Goal: Contribute content: Contribute content

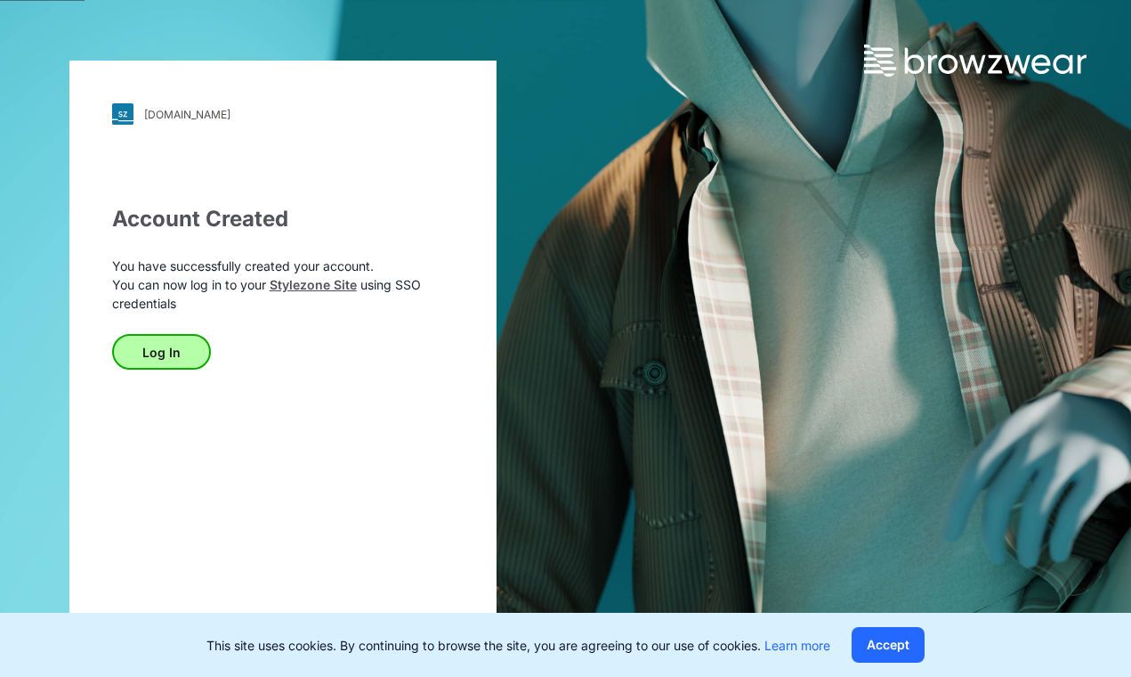
click at [182, 354] on button "Log In" at bounding box center [161, 352] width 99 height 36
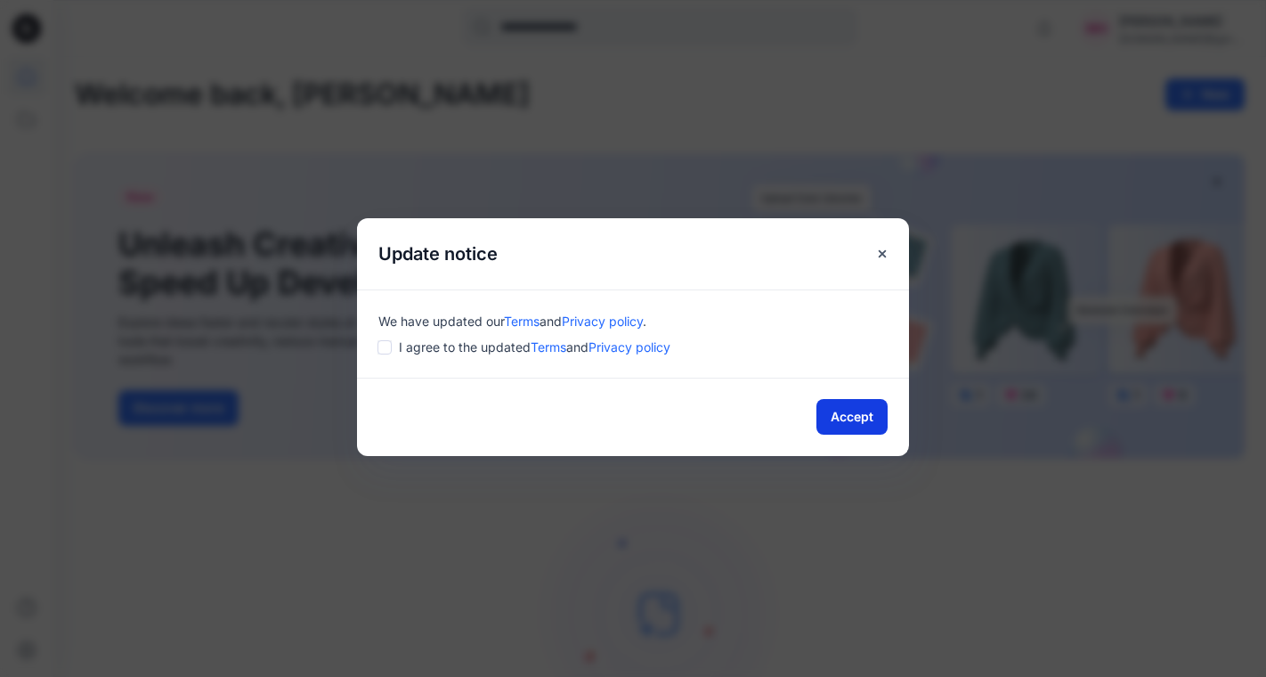
click at [870, 423] on button "Accept" at bounding box center [851, 417] width 71 height 36
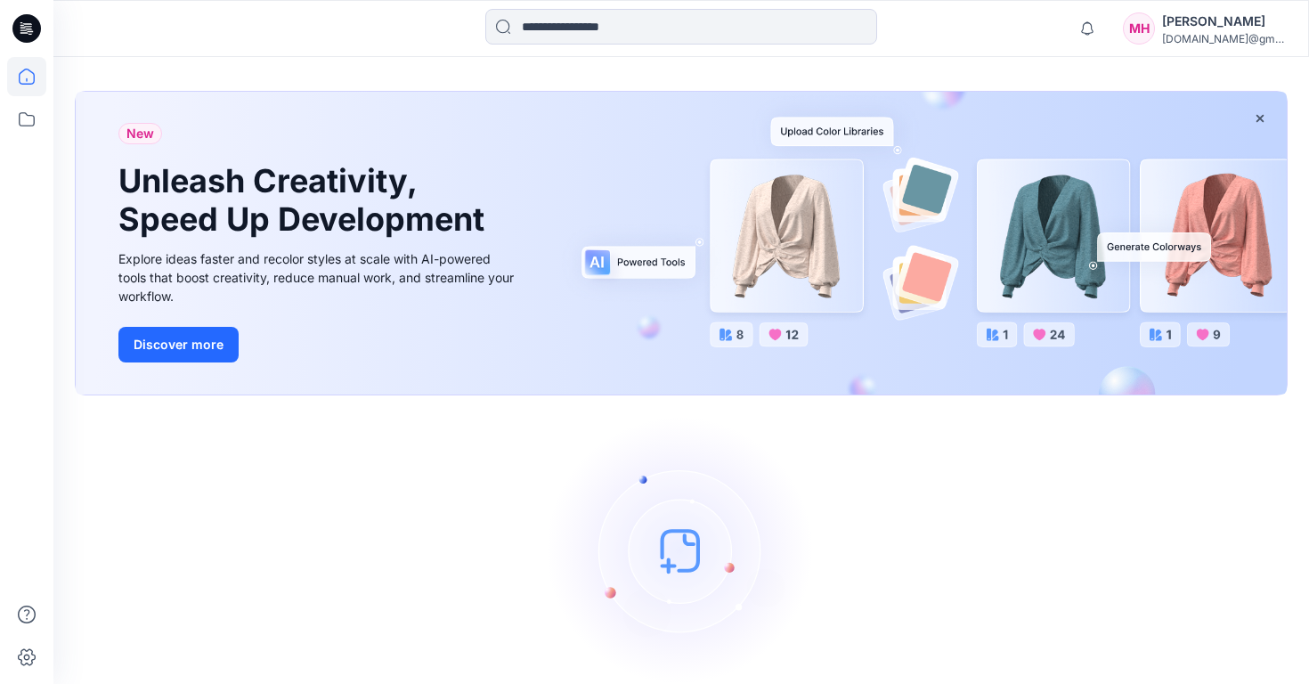
scroll to position [107, 0]
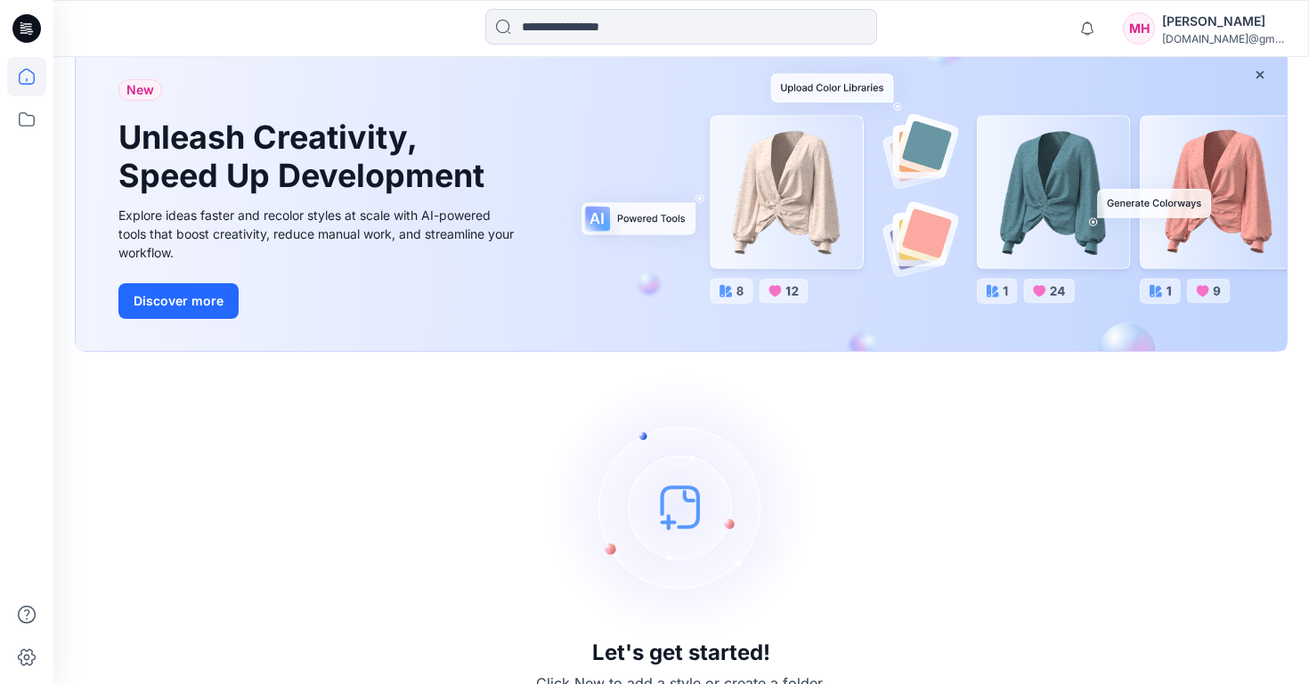
click at [667, 513] on img at bounding box center [680, 506] width 267 height 267
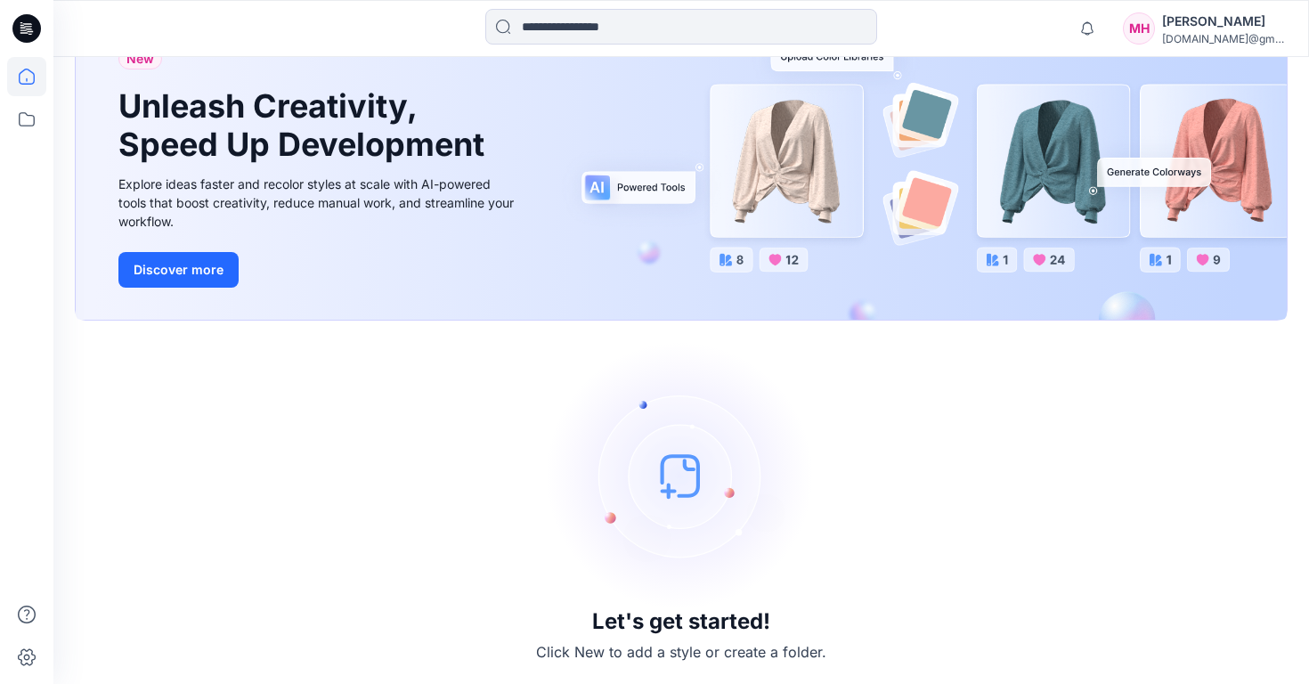
scroll to position [137, 0]
click at [683, 497] on img at bounding box center [680, 476] width 267 height 267
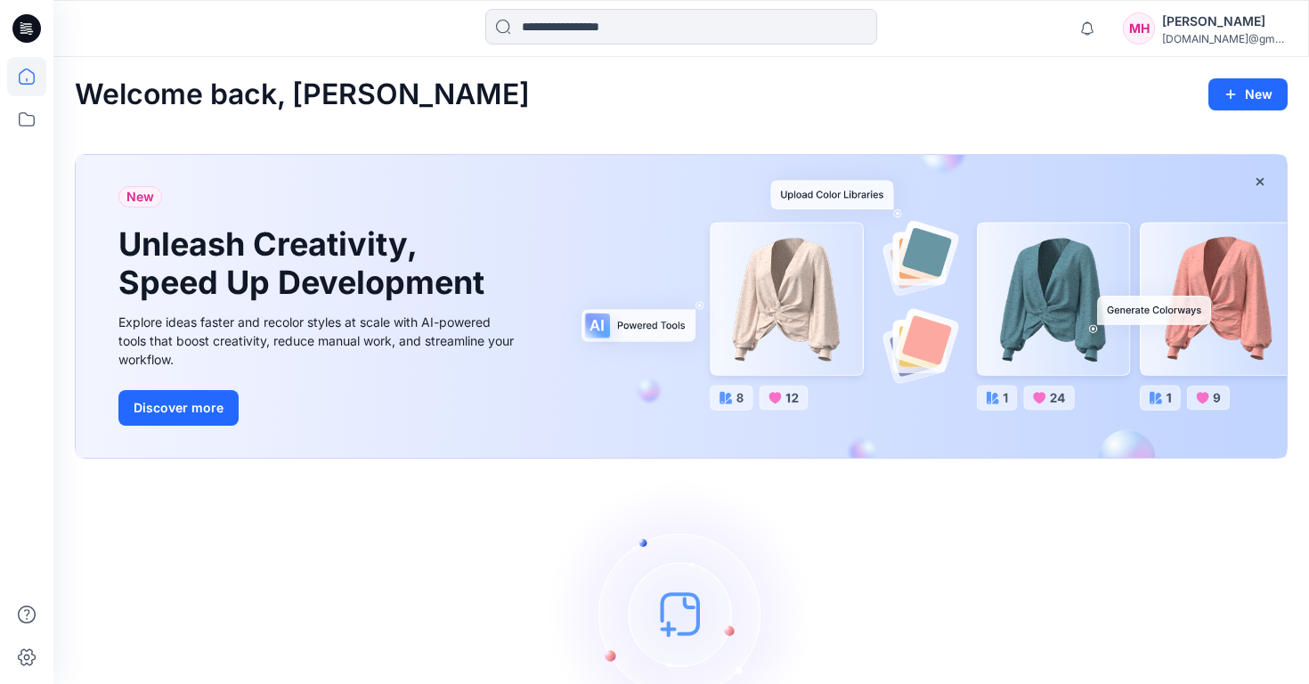
scroll to position [0, 0]
click at [1258, 103] on button "New" at bounding box center [1247, 94] width 79 height 32
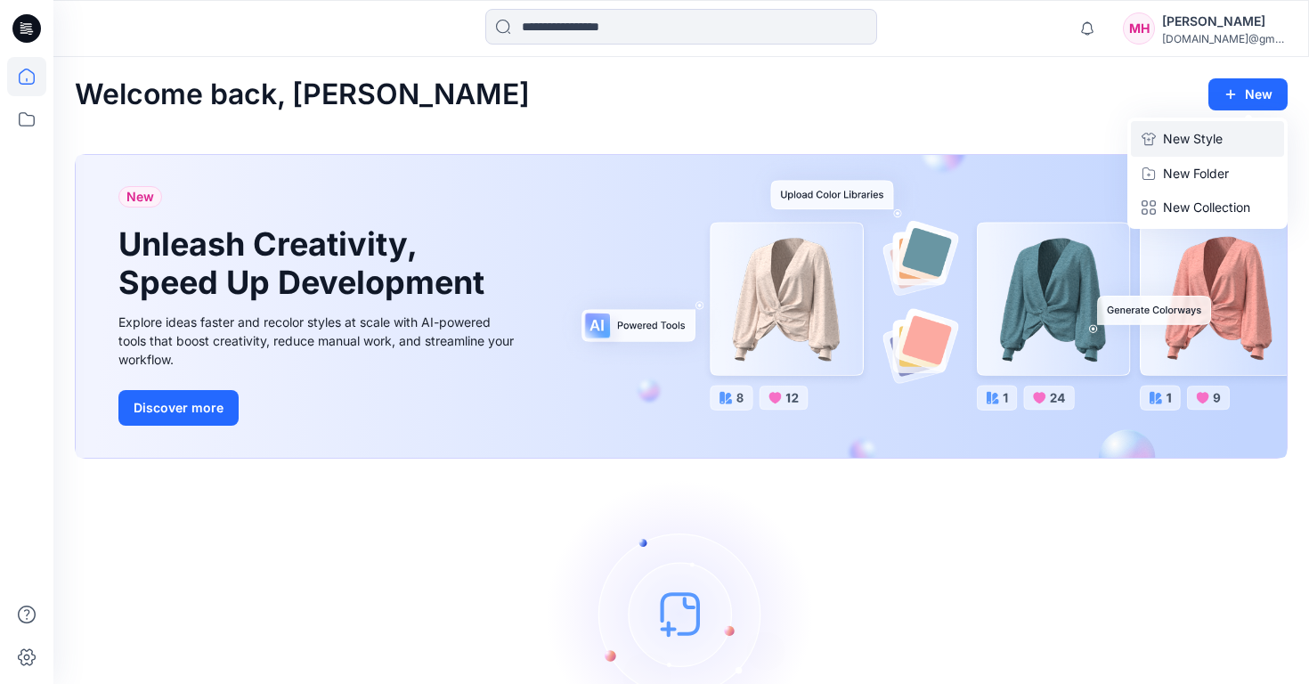
click at [1201, 146] on p "New Style" at bounding box center [1193, 138] width 60 height 21
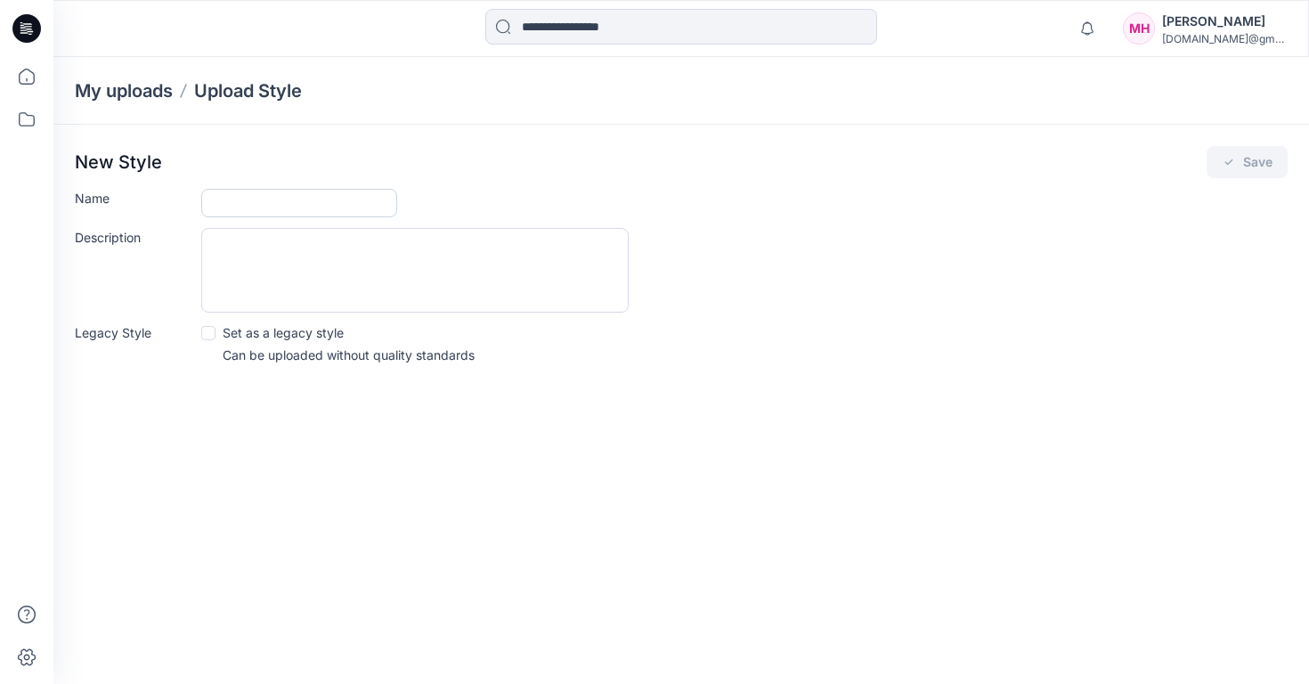
click at [245, 191] on input "Name" at bounding box center [299, 203] width 196 height 28
type input "**********"
click at [262, 255] on textarea "Description" at bounding box center [414, 270] width 427 height 85
click at [1225, 167] on icon "submit" at bounding box center [1228, 162] width 14 height 14
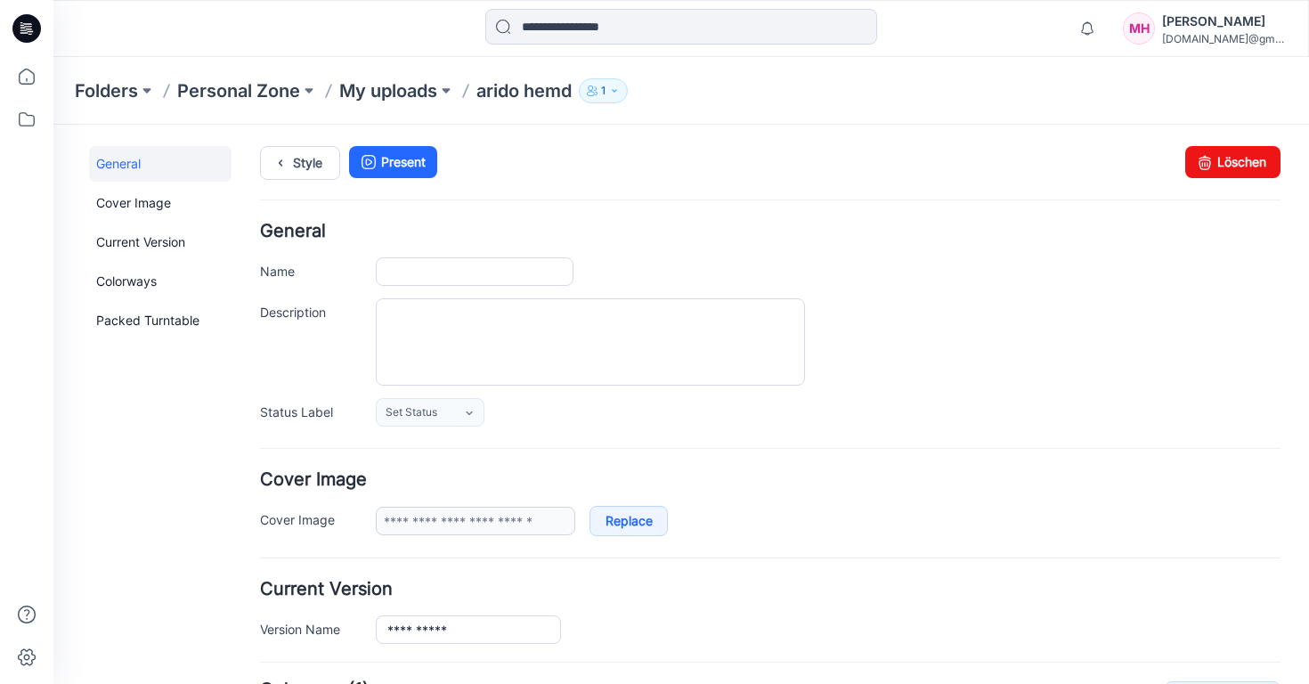
type input "**********"
click at [159, 191] on link "Cover Image" at bounding box center [160, 203] width 142 height 36
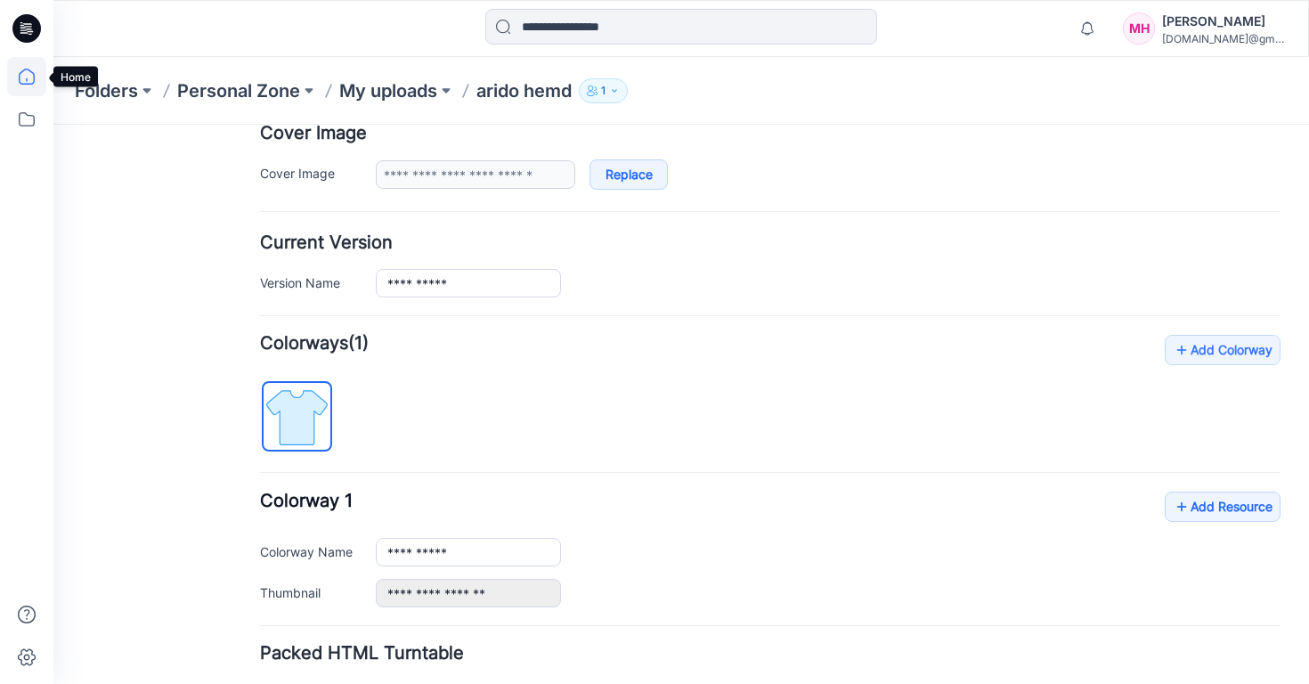
click at [20, 66] on icon at bounding box center [26, 76] width 39 height 39
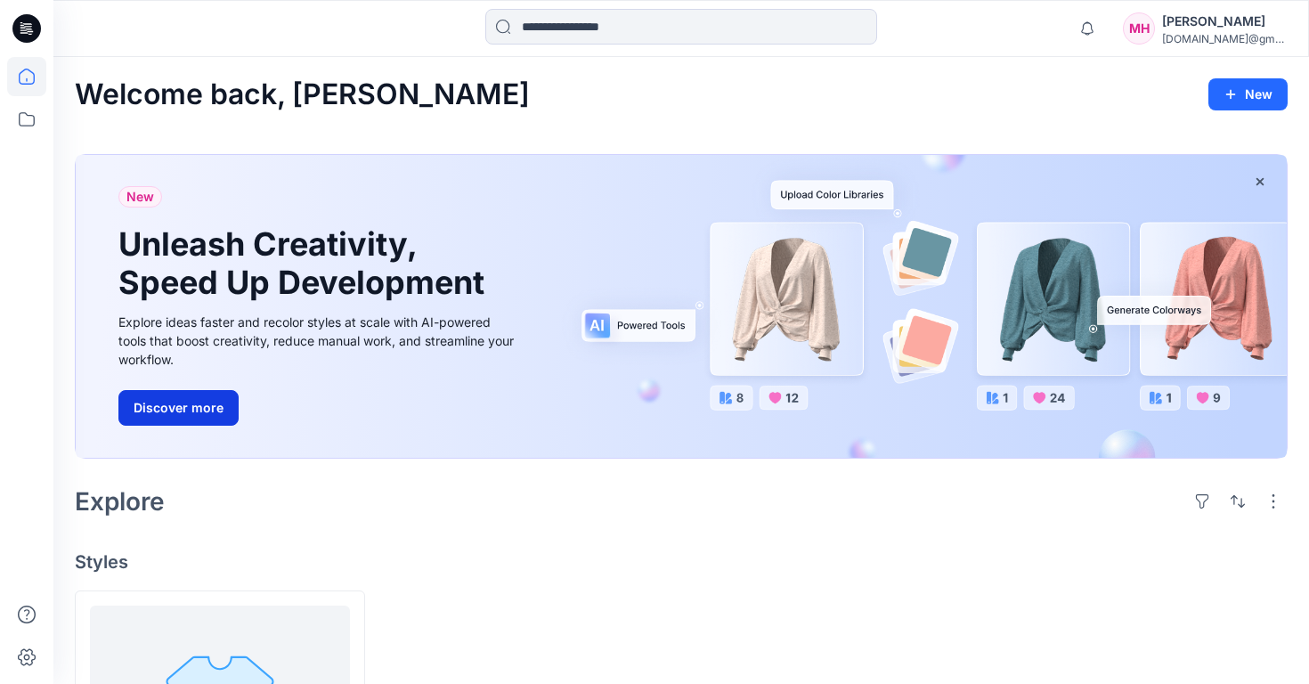
click at [198, 410] on button "Discover more" at bounding box center [178, 408] width 120 height 36
click at [24, 120] on icon at bounding box center [26, 119] width 39 height 39
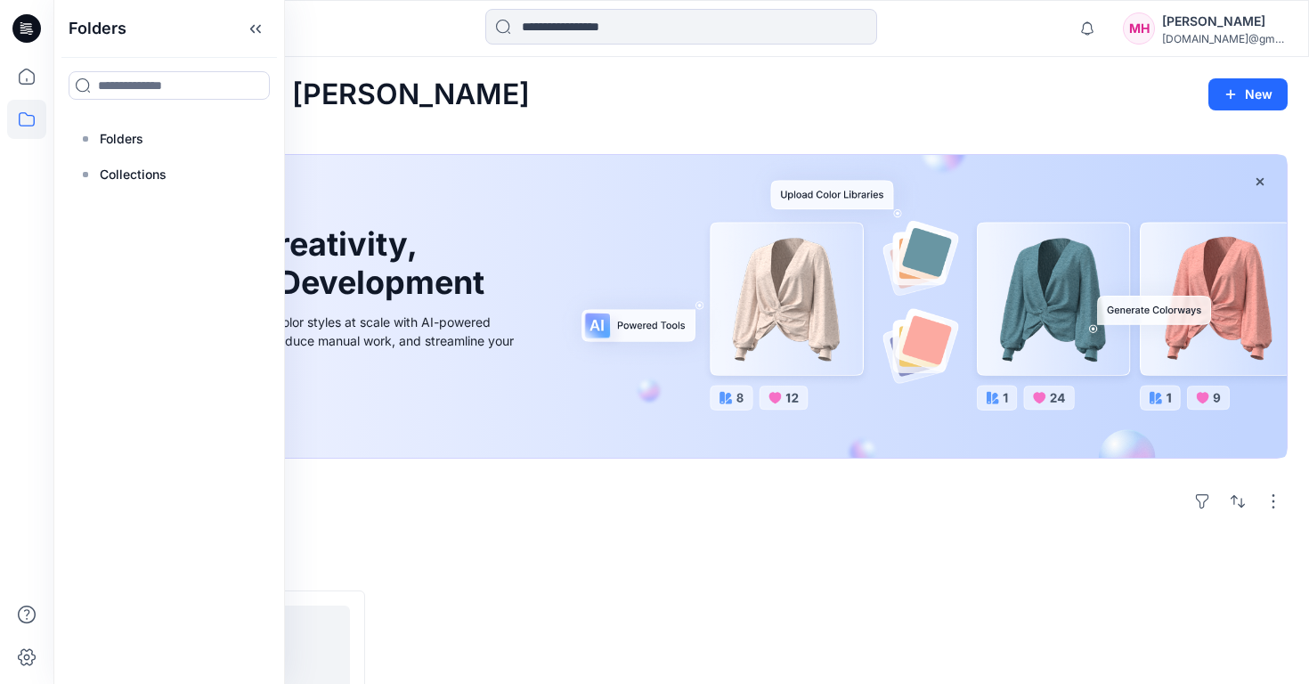
click at [36, 25] on icon at bounding box center [26, 28] width 28 height 28
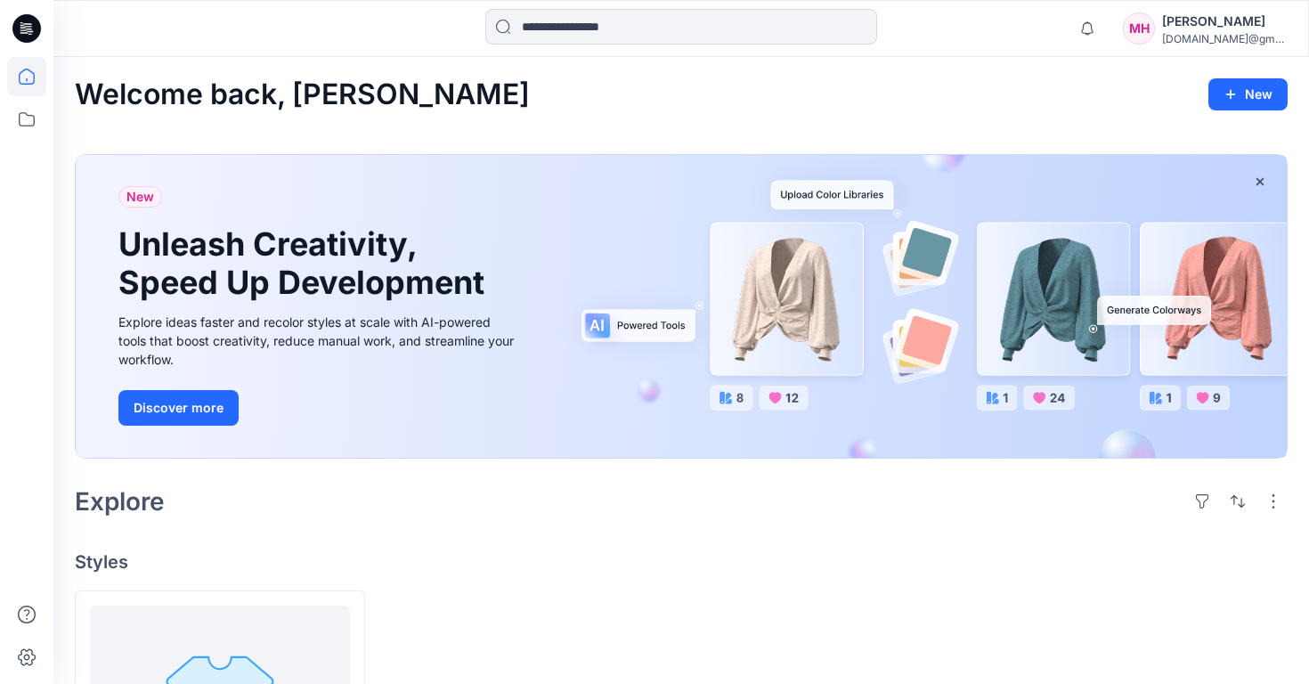
click at [36, 25] on icon at bounding box center [26, 28] width 28 height 28
click at [25, 30] on icon at bounding box center [23, 29] width 6 height 1
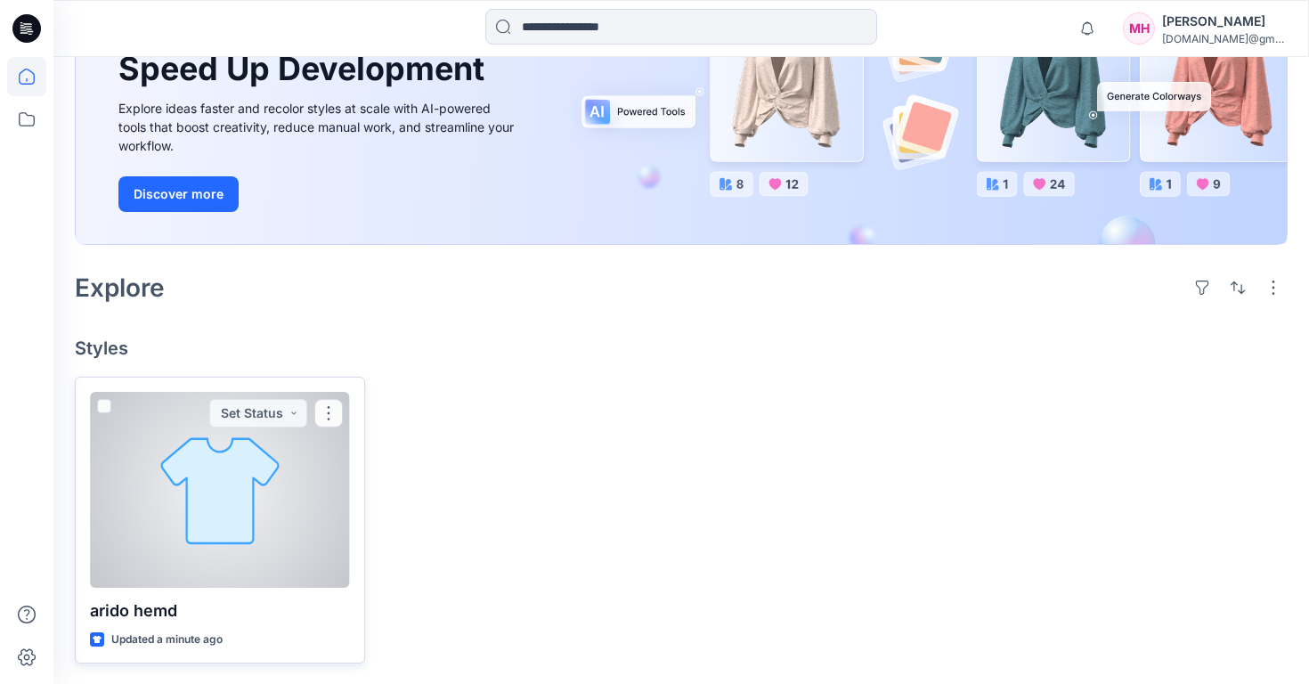
scroll to position [213, 0]
click at [202, 505] on div at bounding box center [220, 491] width 260 height 196
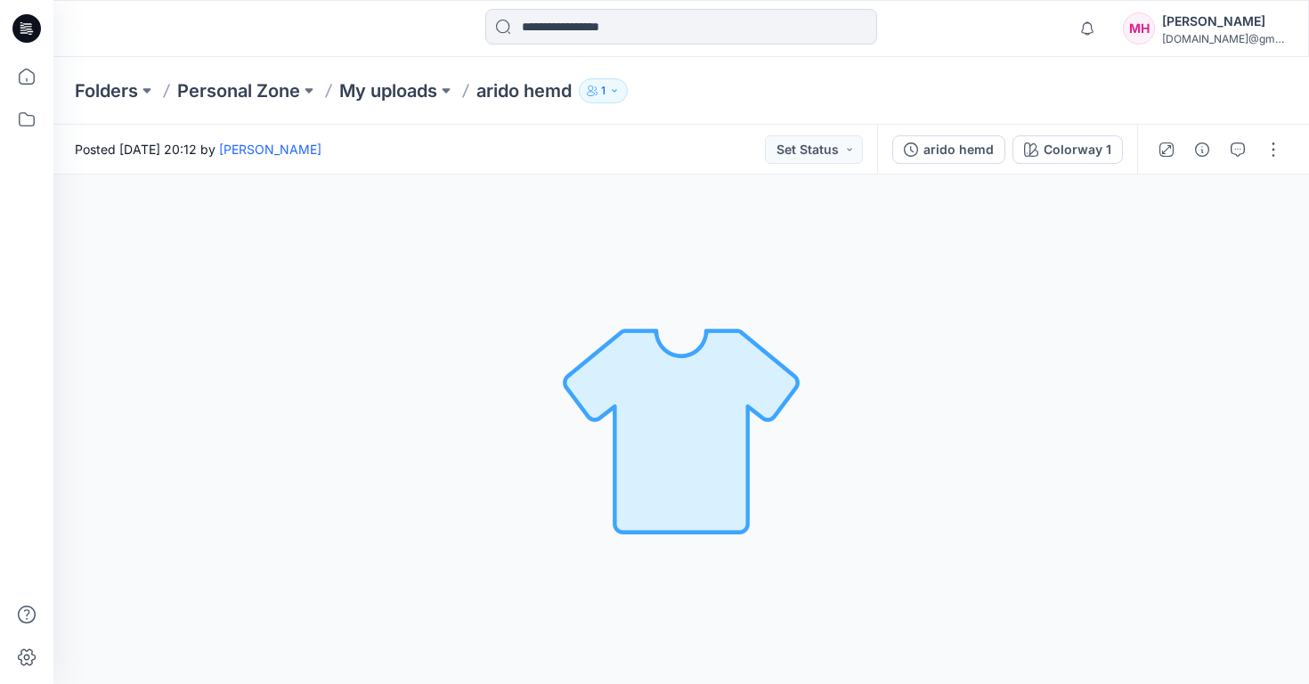
click at [765, 335] on img at bounding box center [680, 428] width 249 height 249
click at [1265, 148] on button "button" at bounding box center [1273, 149] width 28 height 28
click at [1188, 243] on button "Edit" at bounding box center [1198, 240] width 164 height 33
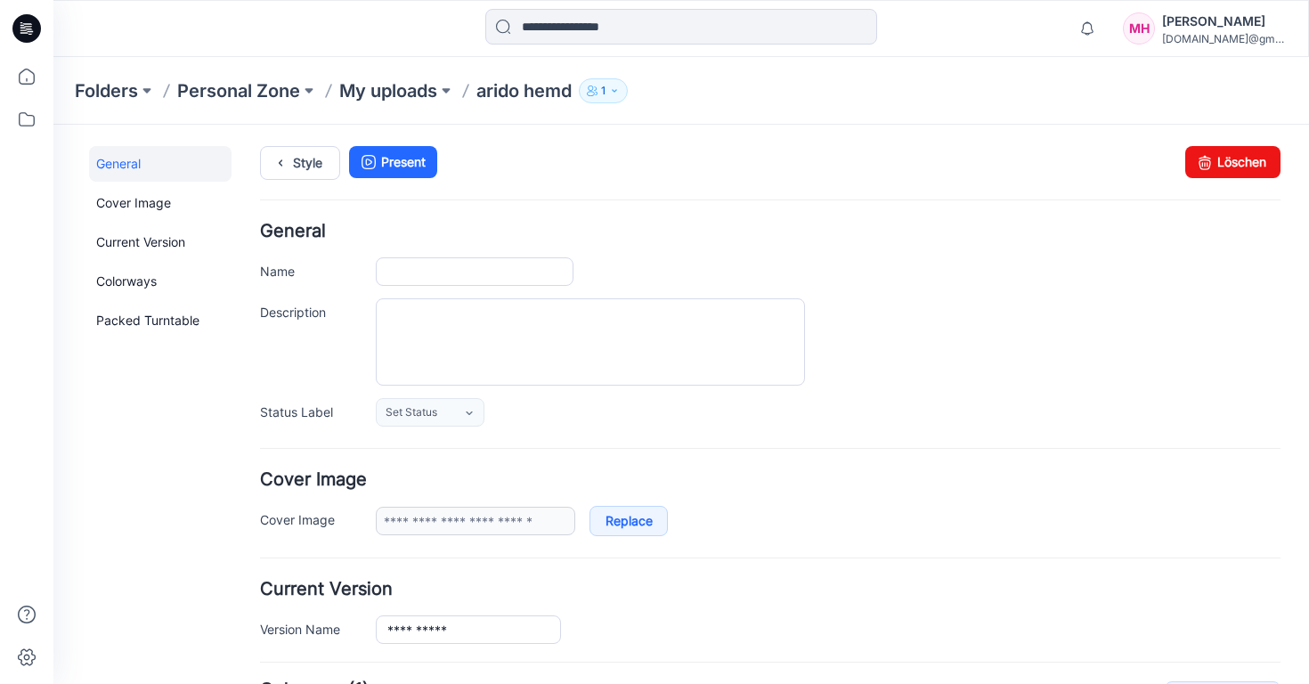
type input "**********"
click at [158, 204] on link "Cover Image" at bounding box center [160, 203] width 142 height 36
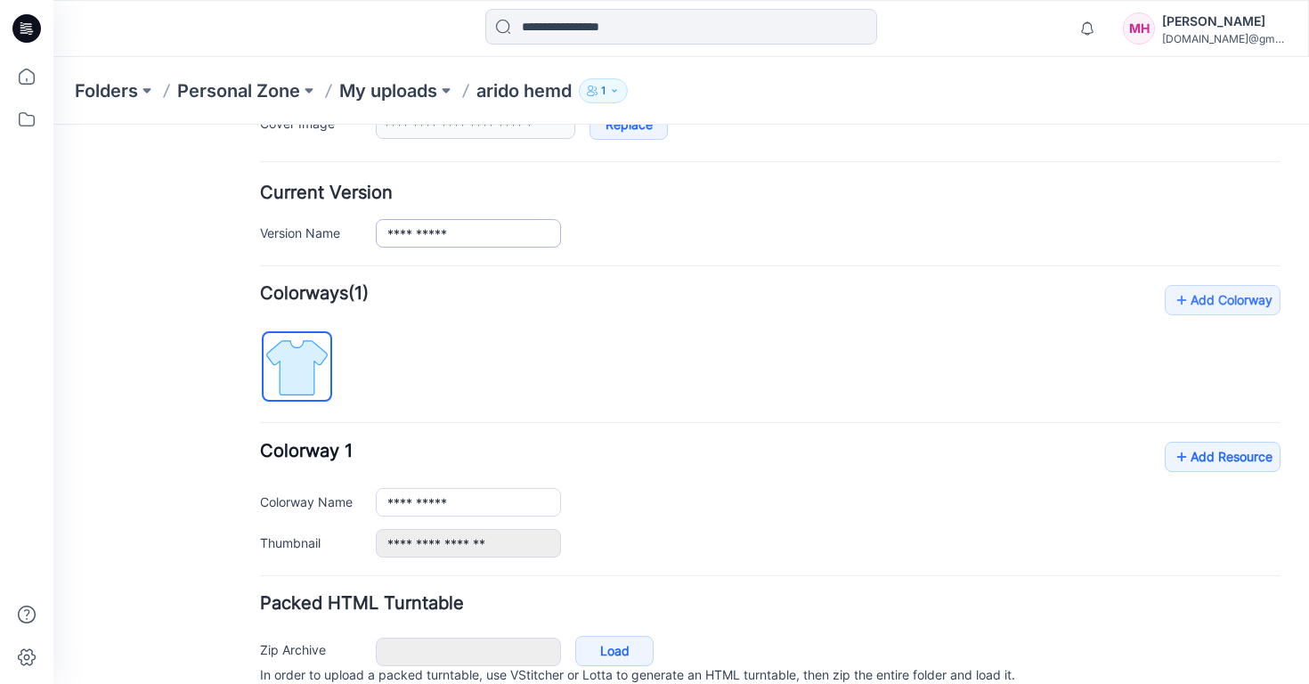
scroll to position [402, 0]
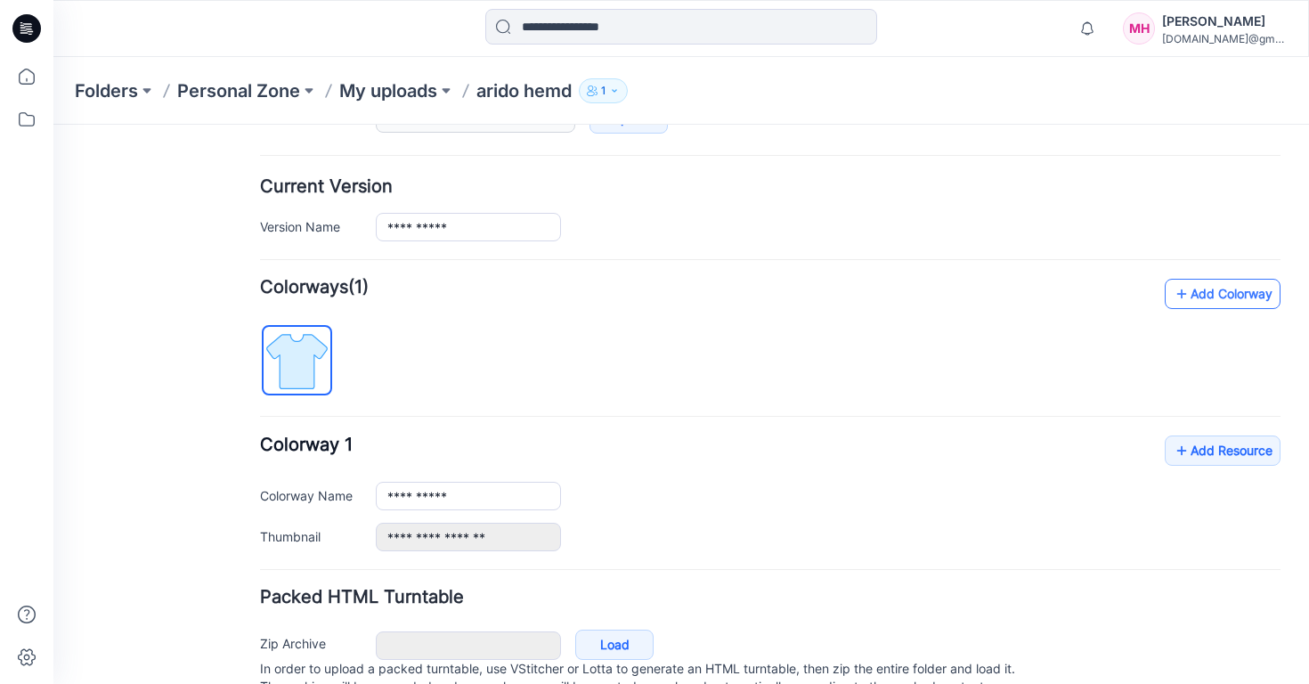
click at [1234, 300] on link "Add Colorway" at bounding box center [1222, 294] width 116 height 30
type input "**********"
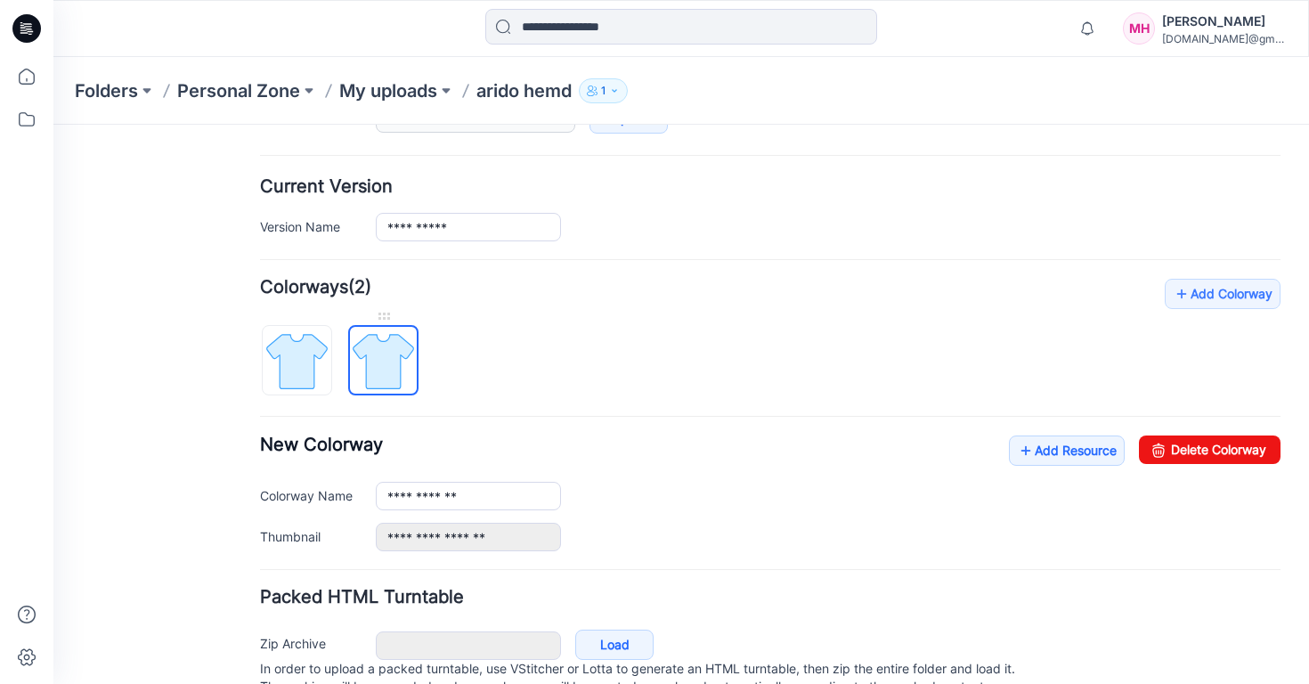
click at [391, 357] on img at bounding box center [383, 361] width 67 height 67
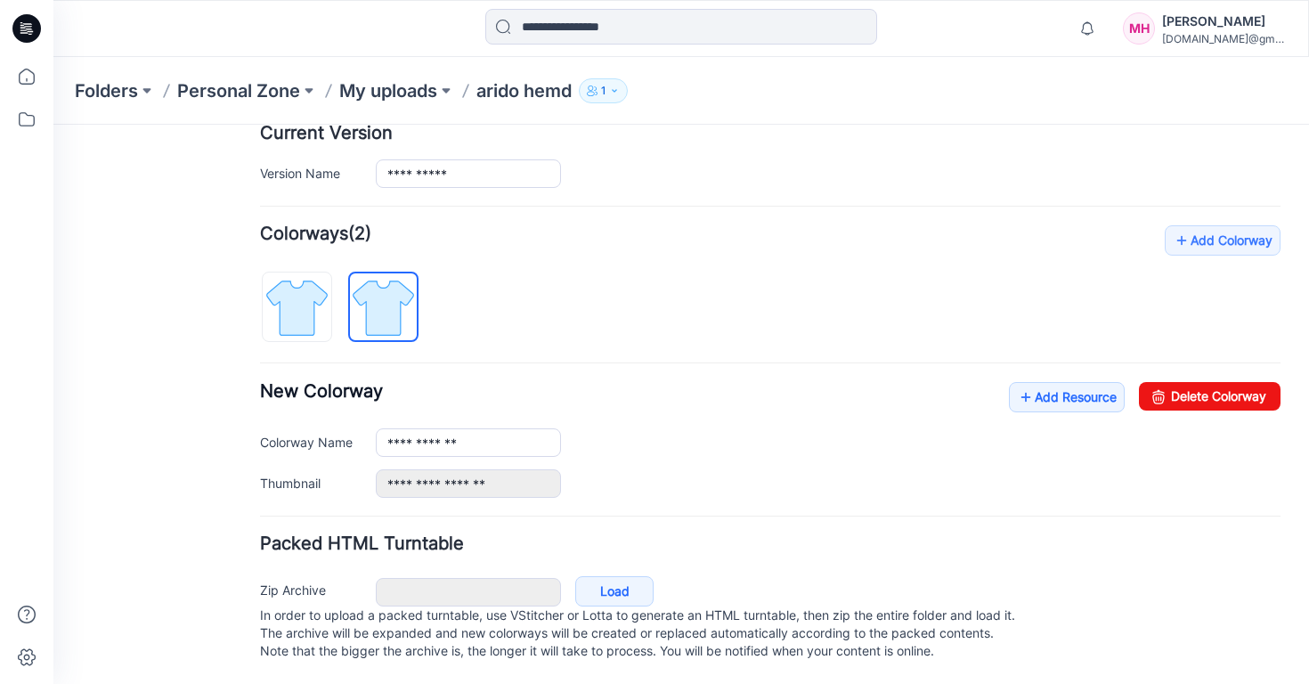
scroll to position [474, 0]
click at [1024, 389] on link "Add Resource" at bounding box center [1067, 397] width 116 height 30
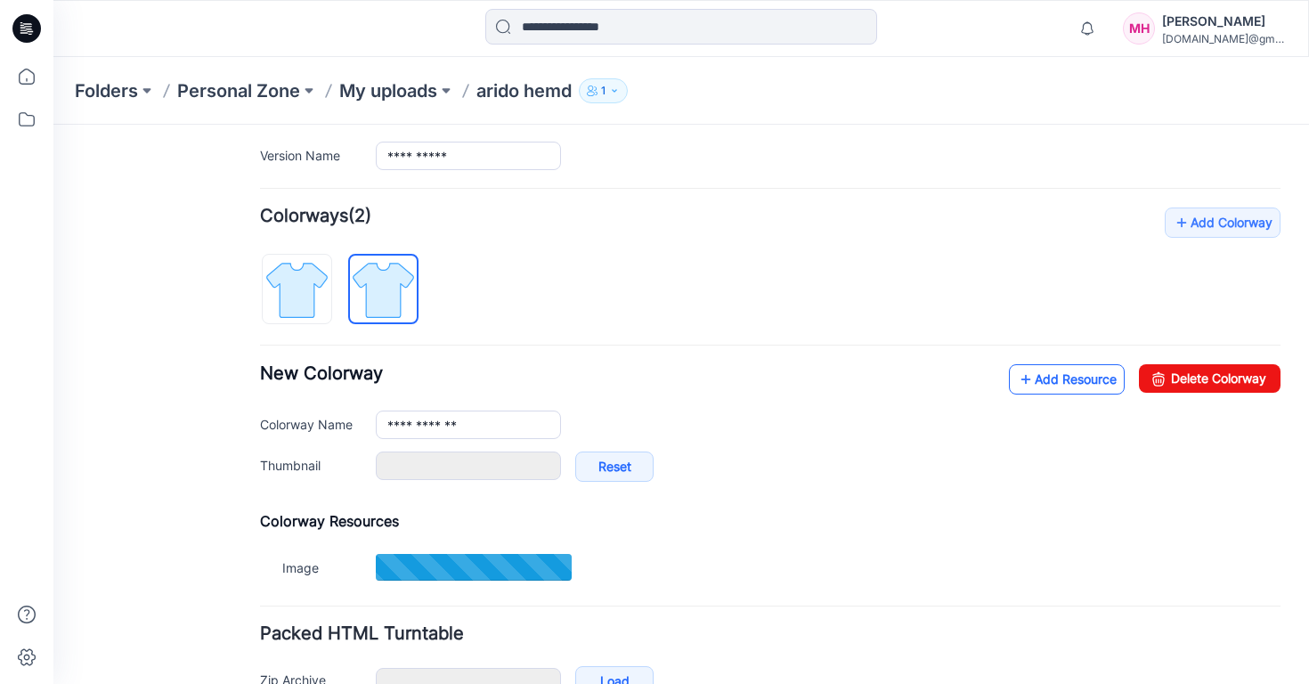
type input "**********"
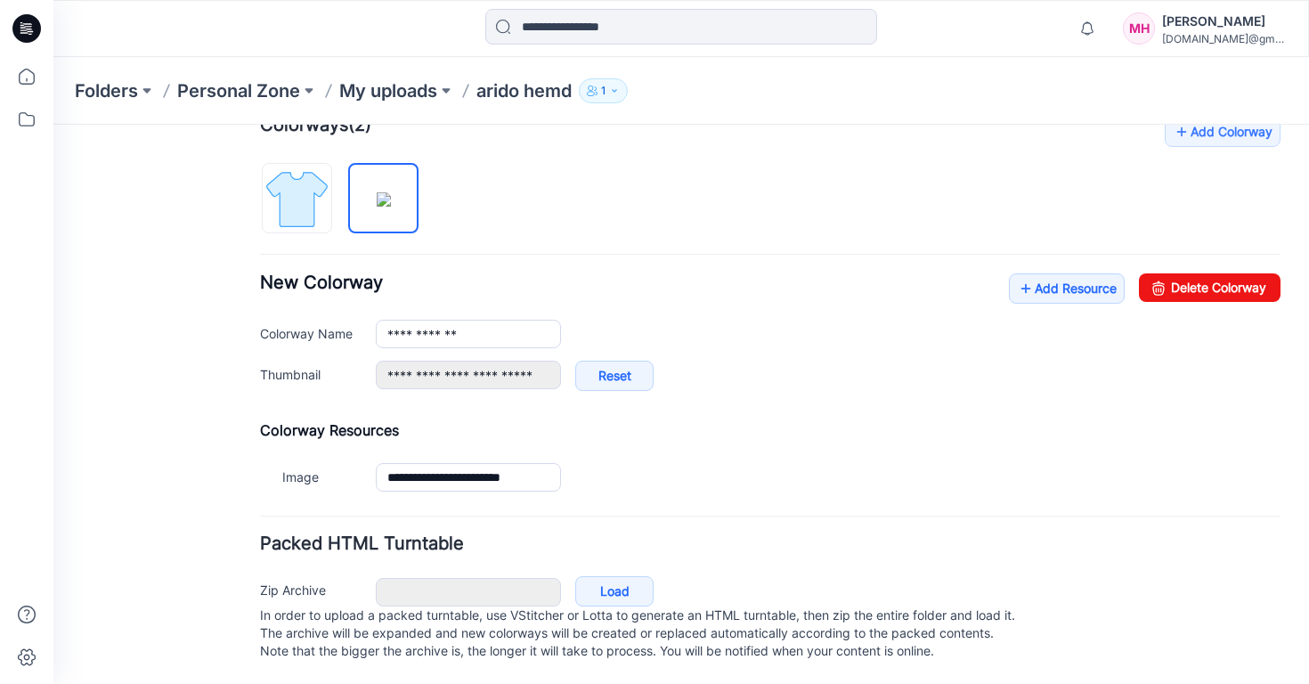
scroll to position [0, 0]
click at [617, 581] on link "Load" at bounding box center [614, 591] width 78 height 30
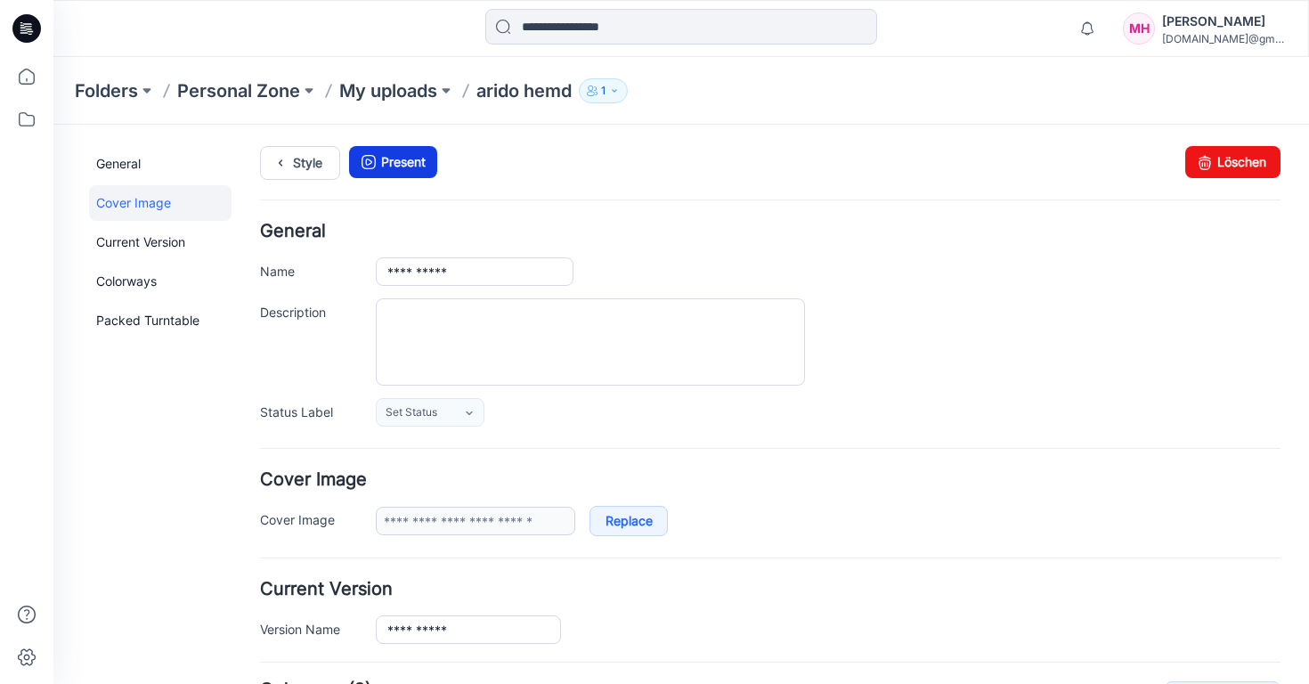
click at [392, 172] on link "Present" at bounding box center [393, 162] width 88 height 32
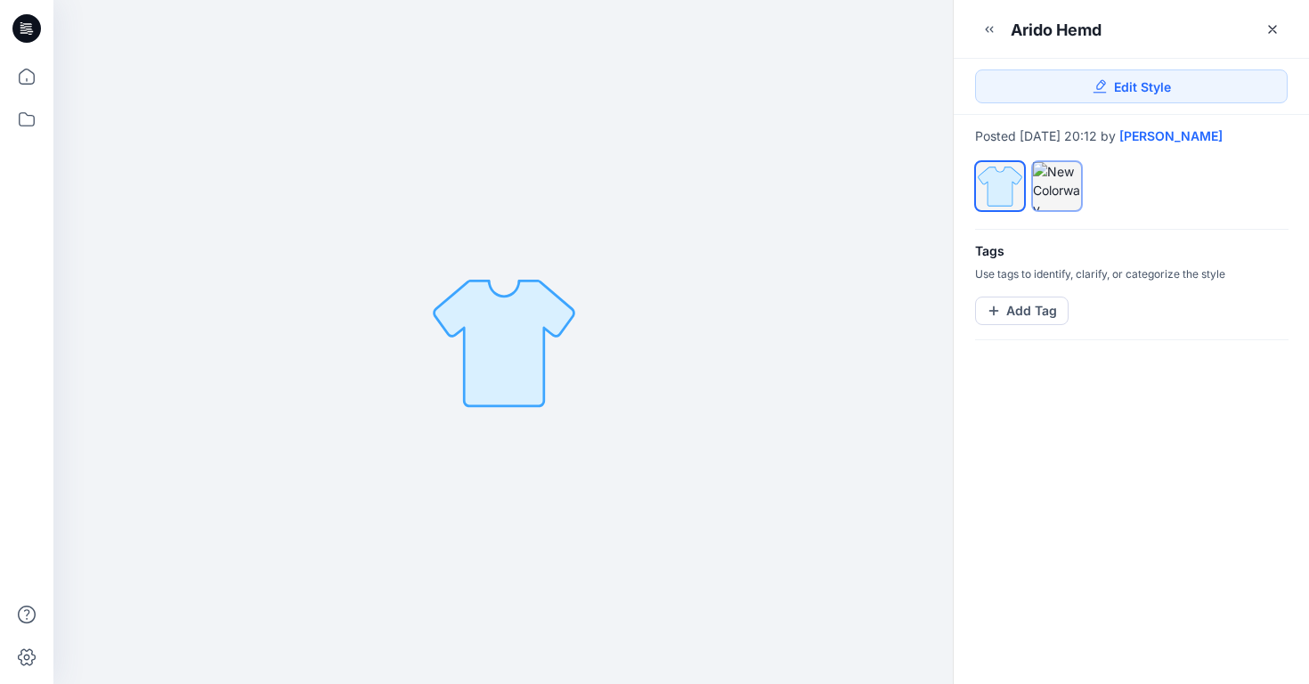
click at [1046, 199] on div at bounding box center [1057, 186] width 48 height 48
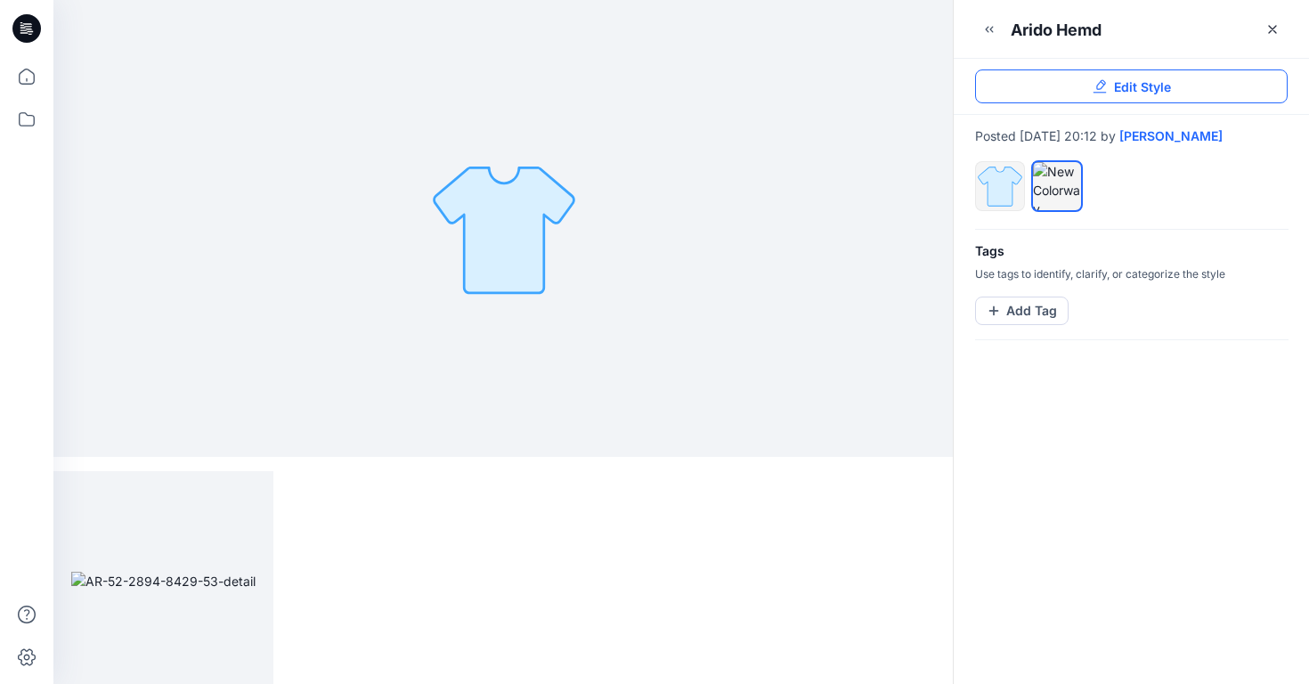
click at [1075, 85] on link "Edit Style" at bounding box center [1131, 86] width 312 height 34
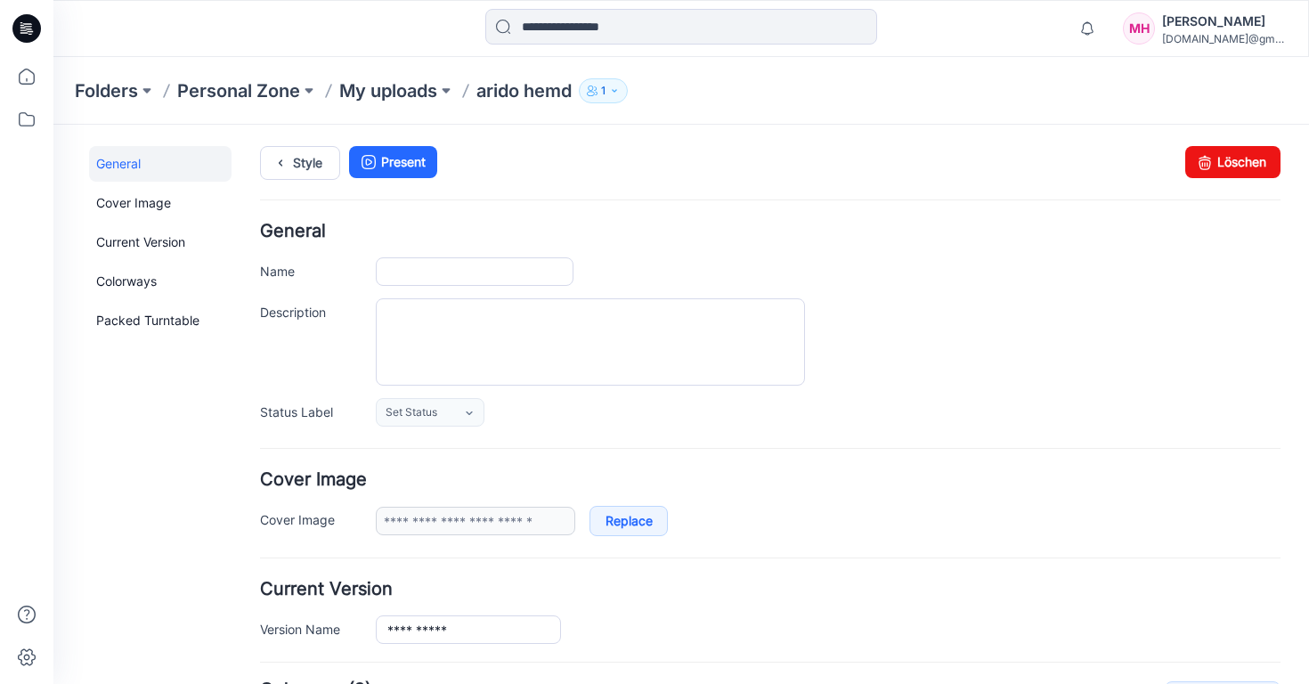
type input "**********"
click at [236, 85] on p "Personal Zone" at bounding box center [238, 90] width 123 height 25
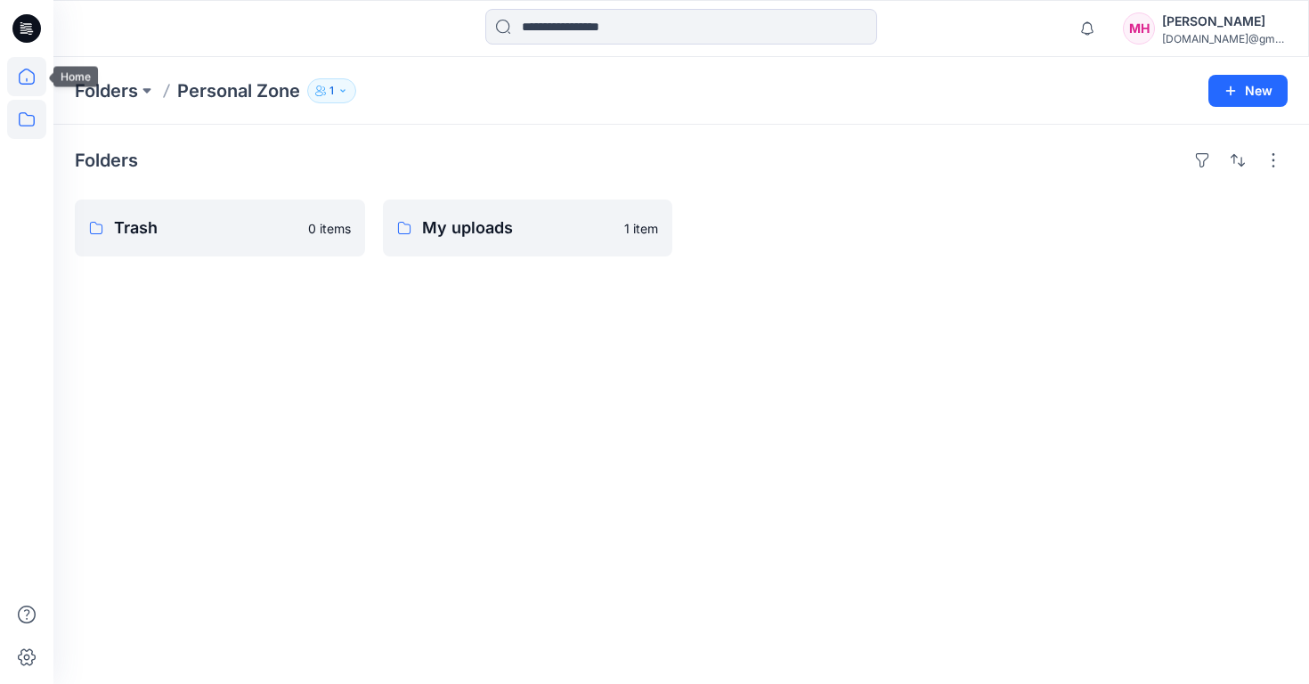
click at [40, 84] on icon at bounding box center [26, 76] width 39 height 39
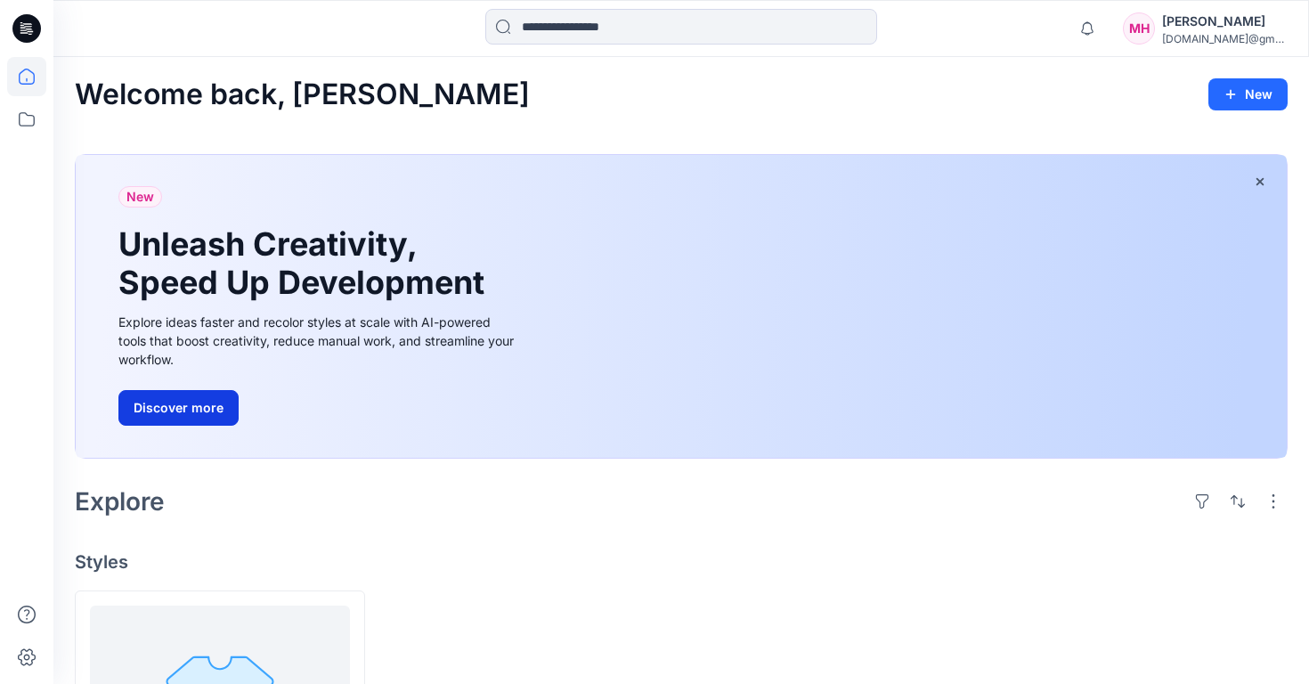
click at [170, 414] on button "Discover more" at bounding box center [178, 408] width 120 height 36
